Goal: Find specific fact

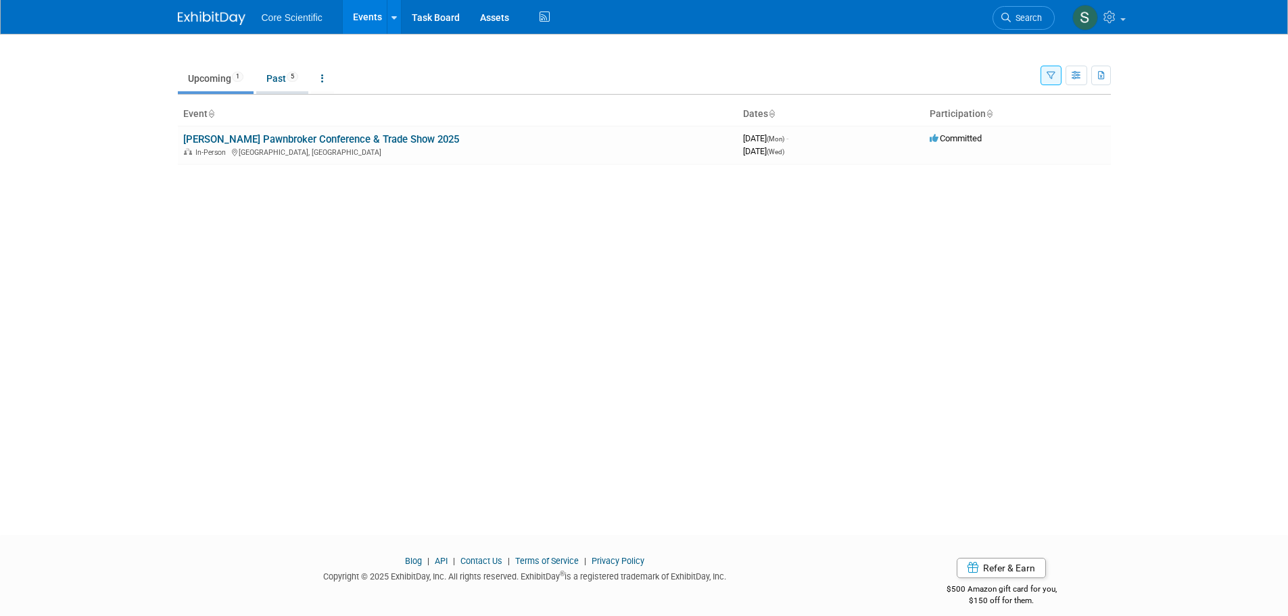
click at [289, 82] on link "Past 5" at bounding box center [282, 79] width 52 height 26
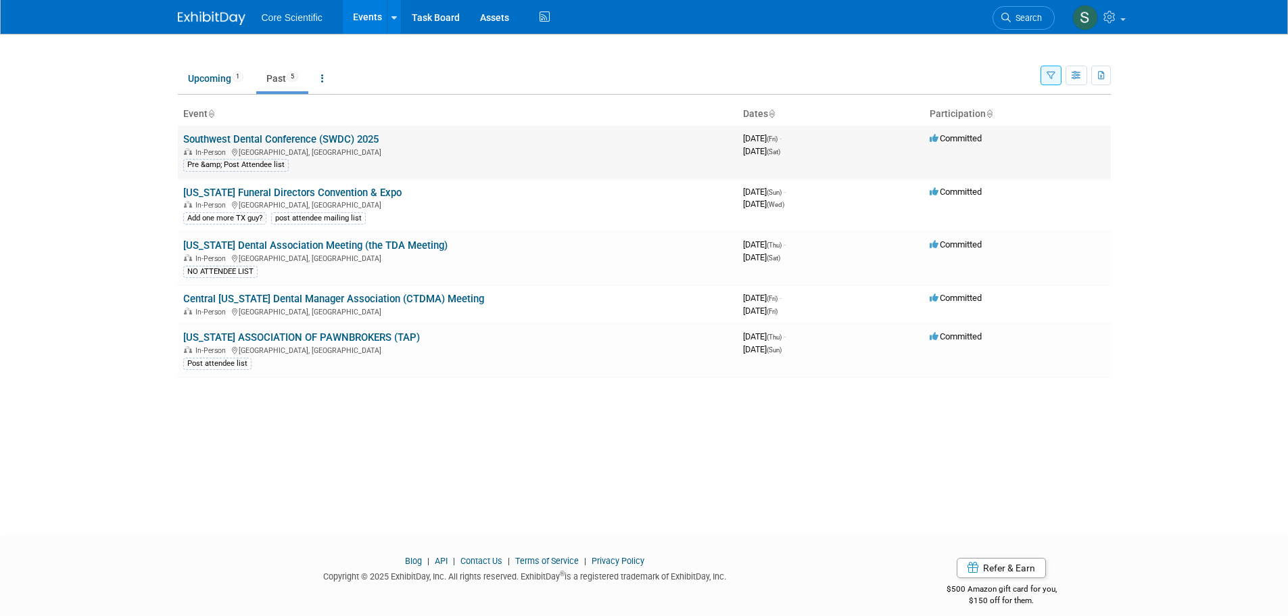
click at [290, 135] on link "Southwest Dental Conference (SWDC) 2025" at bounding box center [280, 139] width 195 height 12
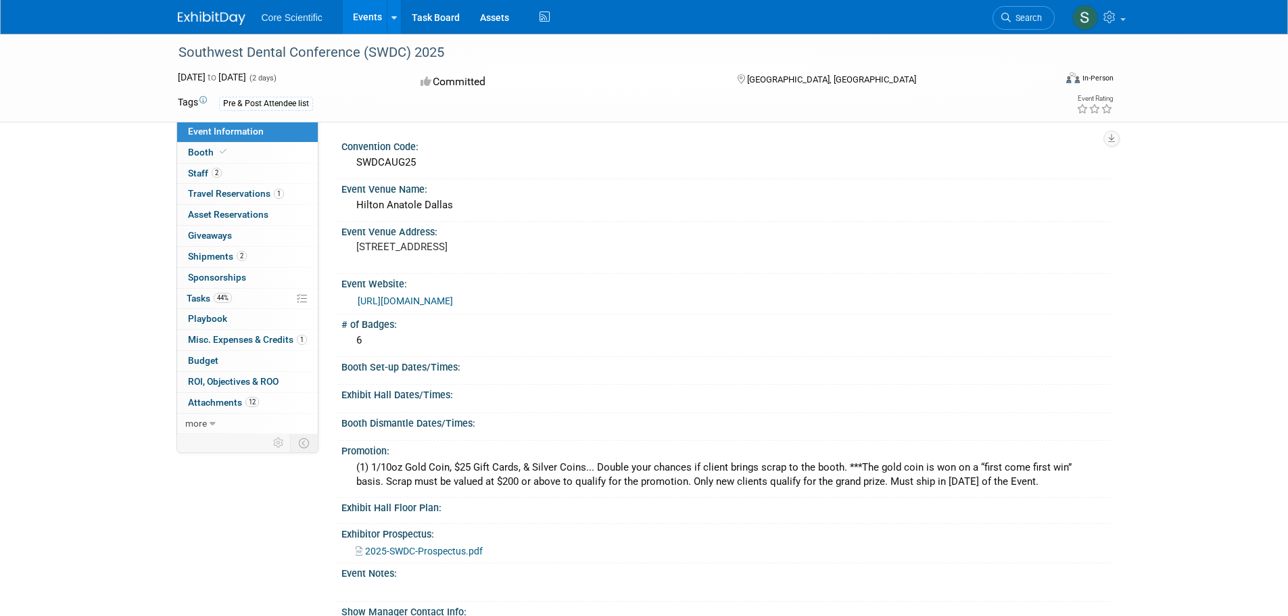
drag, startPoint x: 414, startPoint y: 160, endPoint x: 356, endPoint y: 164, distance: 58.3
click at [355, 164] on div "SWDCAUG25" at bounding box center [725, 162] width 749 height 21
copy div "SWDCAUG25"
